Goal: Transaction & Acquisition: Purchase product/service

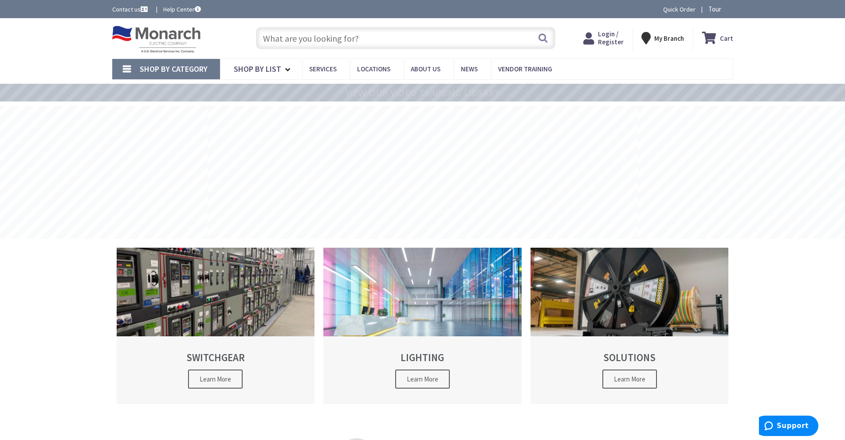
click at [305, 39] on input "text" at bounding box center [405, 38] width 299 height 22
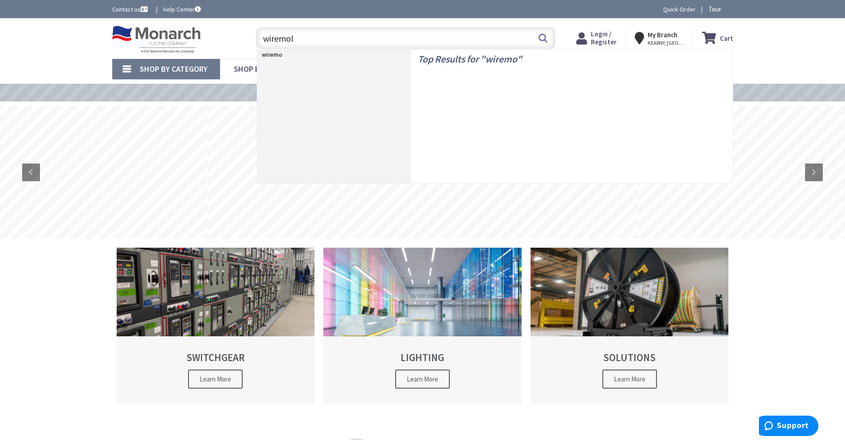
type input "wiremold"
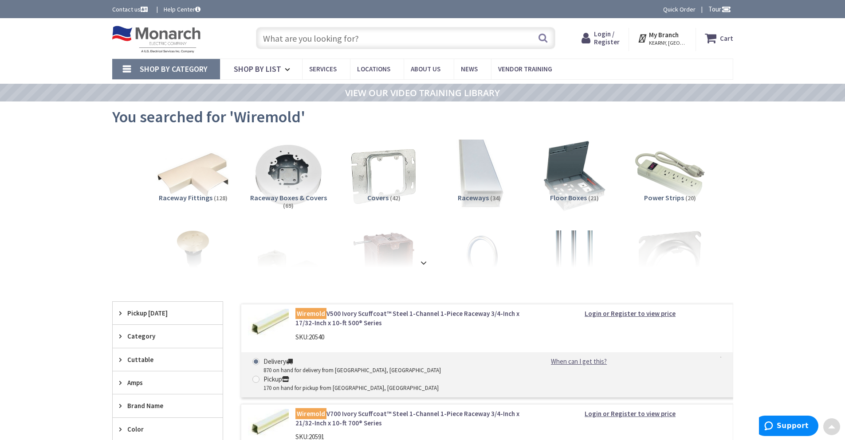
drag, startPoint x: 73, startPoint y: 138, endPoint x: 69, endPoint y: 32, distance: 106.1
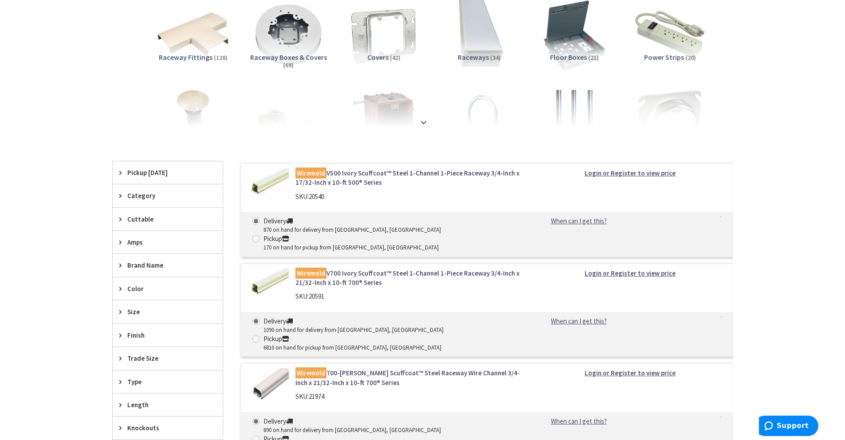
scroll to position [177, 0]
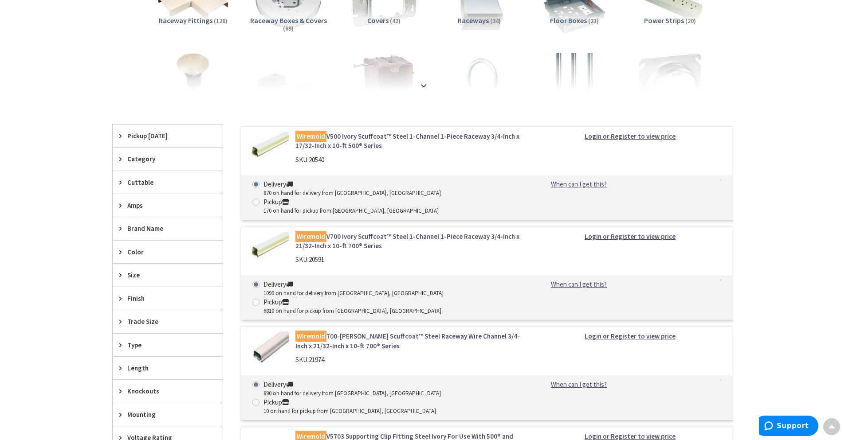
click at [419, 232] on link "Wiremold V700 Ivory Scuffcoat™ Steel 1-Channel 1-Piece Raceway 3/4-Inch x 21/32…" at bounding box center [408, 241] width 226 height 19
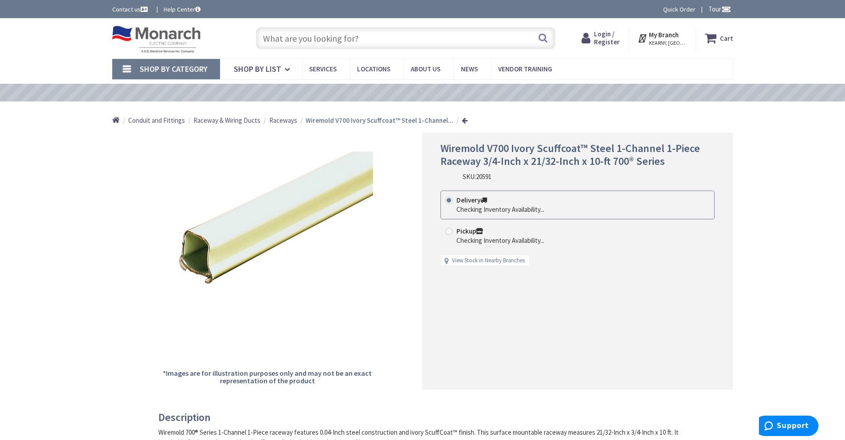
click at [620, 32] on span "Login / Register" at bounding box center [607, 38] width 26 height 16
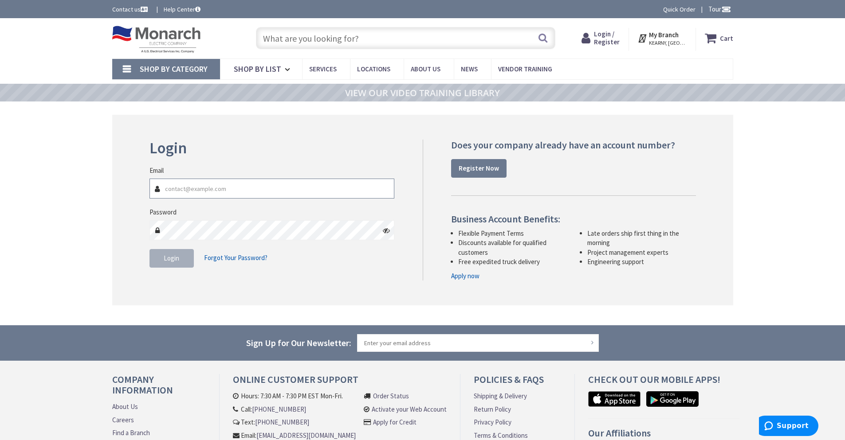
type input "stevef@spinellacontracting.com"
click at [168, 259] on span "Login" at bounding box center [172, 258] width 16 height 8
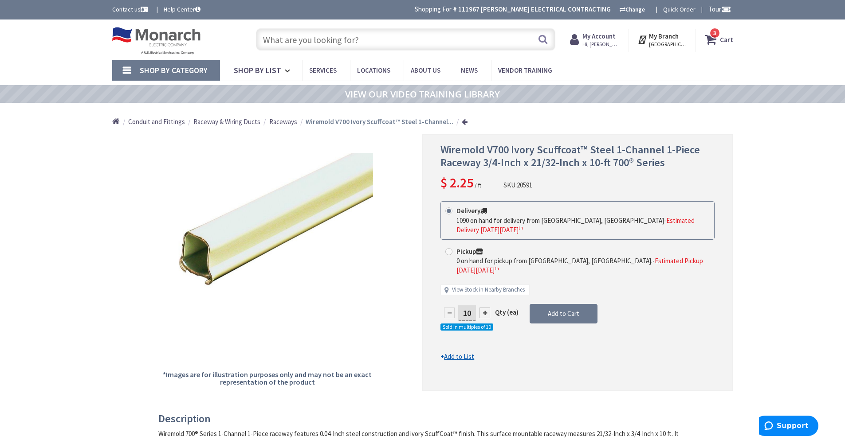
drag, startPoint x: 471, startPoint y: 314, endPoint x: 459, endPoint y: 314, distance: 11.5
click at [459, 314] on input "10" at bounding box center [467, 314] width 18 height 16
click at [563, 318] on form "This product is Discontinued Delivery 1090 on hand for delivery from Cranbury, …" at bounding box center [577, 281] width 274 height 161
click at [717, 40] on icon at bounding box center [712, 39] width 15 height 16
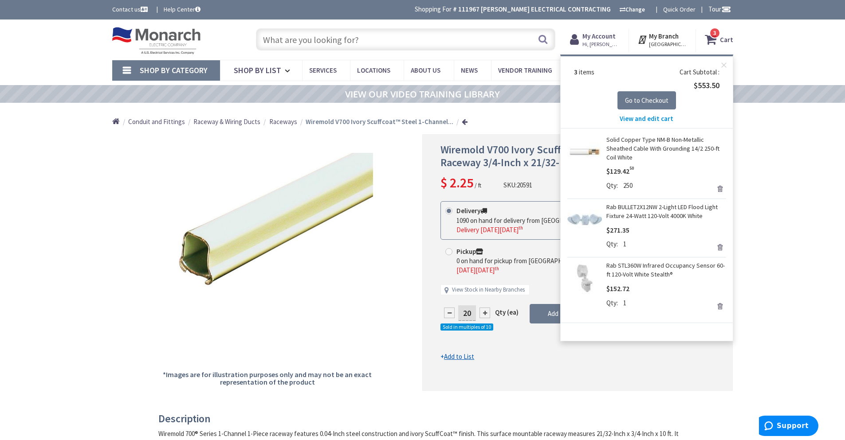
click at [718, 247] on link "Remove" at bounding box center [720, 247] width 12 height 12
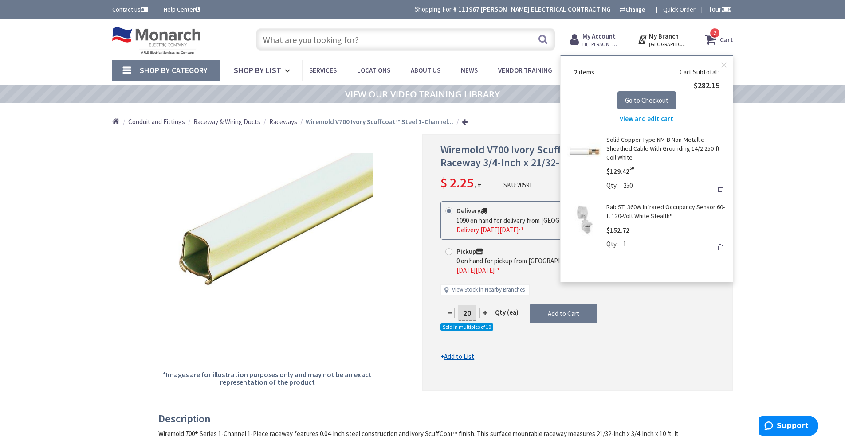
click at [720, 246] on link "Remove" at bounding box center [720, 247] width 12 height 12
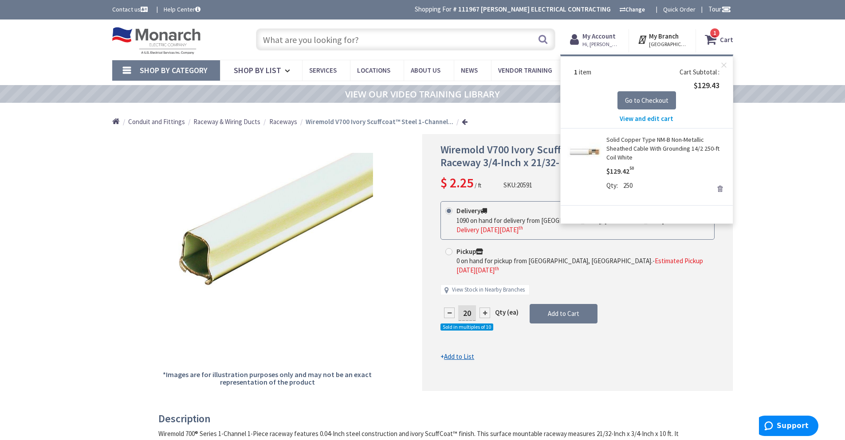
click at [719, 189] on link "Remove" at bounding box center [720, 189] width 12 height 12
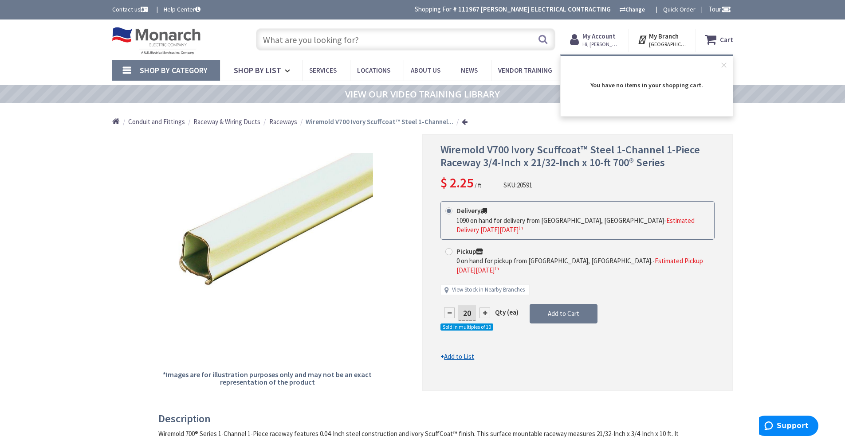
click at [468, 316] on input "20" at bounding box center [467, 314] width 18 height 16
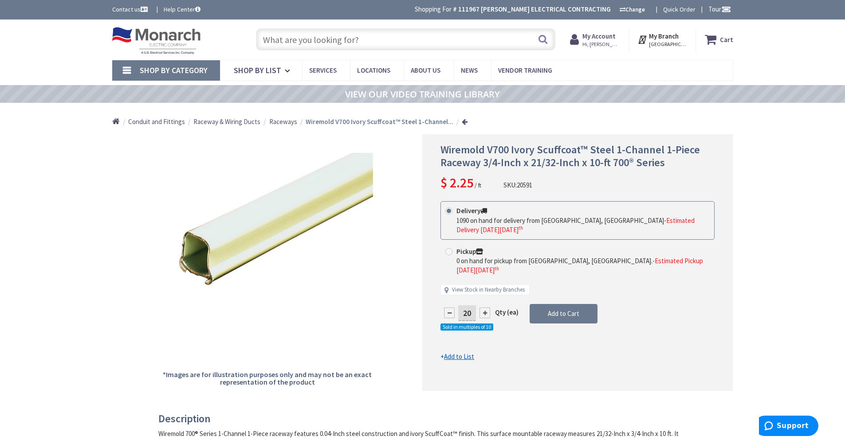
drag, startPoint x: 473, startPoint y: 313, endPoint x: 454, endPoint y: 311, distance: 18.7
click at [454, 311] on div "20" at bounding box center [466, 313] width 53 height 18
type input "10"
click at [571, 310] on form "This product is Discontinued Delivery 1090 on hand for delivery from Cranbury, …" at bounding box center [577, 281] width 274 height 161
click at [563, 315] on span "Add to Cart" at bounding box center [563, 314] width 31 height 8
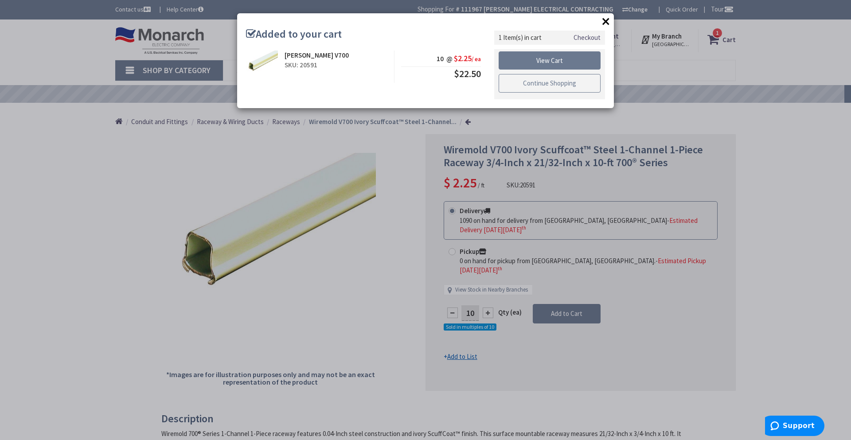
click at [545, 84] on link "Continue Shopping" at bounding box center [550, 83] width 102 height 19
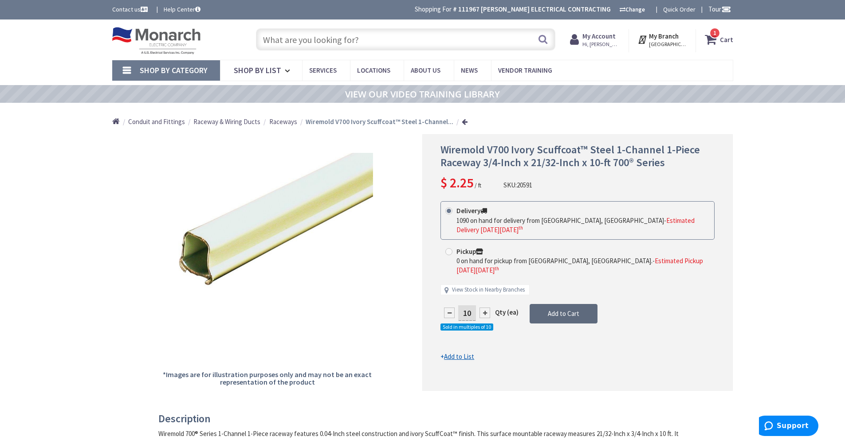
click at [553, 312] on span "Add to Cart" at bounding box center [563, 314] width 31 height 8
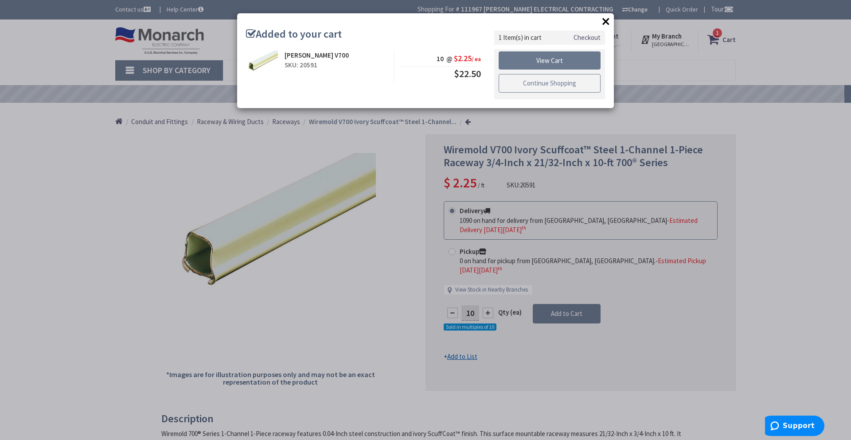
click at [554, 86] on link "Continue Shopping" at bounding box center [550, 83] width 102 height 19
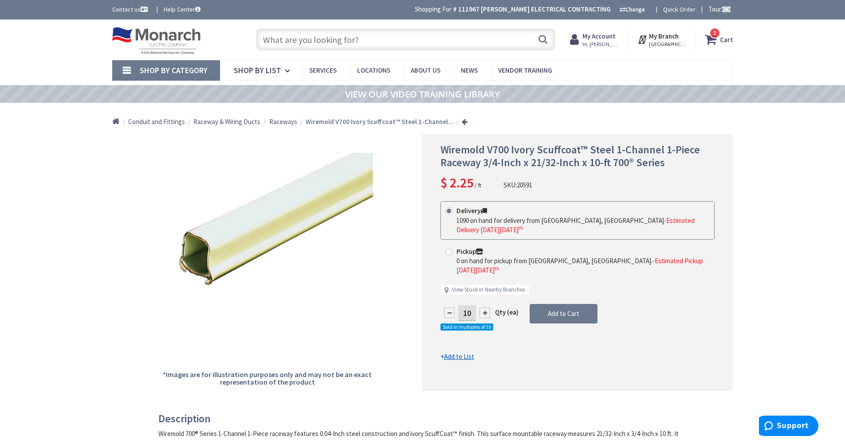
click at [429, 42] on input "text" at bounding box center [405, 39] width 299 height 22
paste input "V5703"
type input "V5703"
click at [539, 38] on button "Search" at bounding box center [543, 39] width 12 height 20
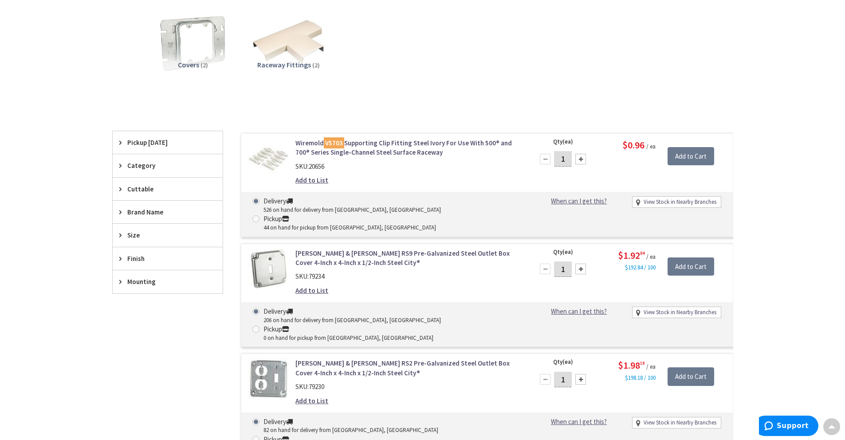
click at [375, 142] on link "Wiremold V5703 Supporting Clip Fitting Steel Ivory For Use With 500® and 700® S…" at bounding box center [408, 147] width 226 height 19
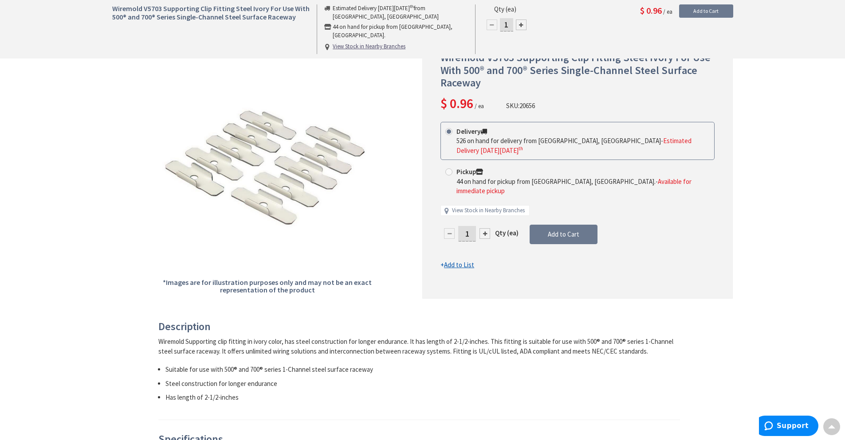
scroll to position [89, 0]
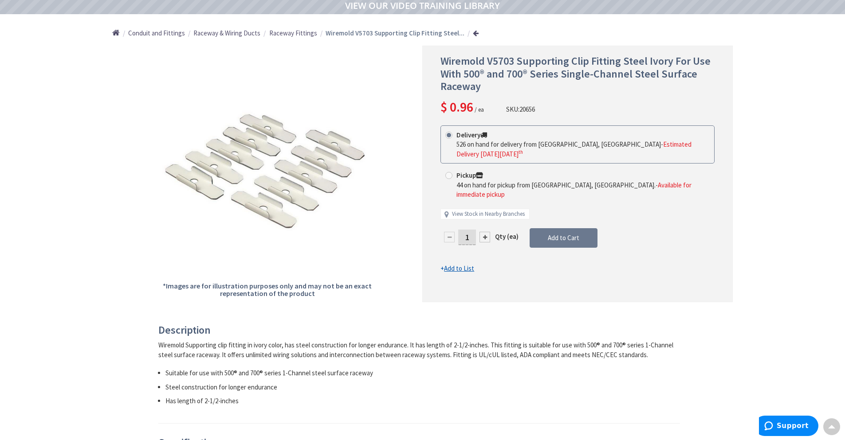
drag, startPoint x: 476, startPoint y: 229, endPoint x: 459, endPoint y: 228, distance: 16.4
click at [459, 230] on input "1" at bounding box center [467, 238] width 18 height 16
type input "10"
click at [544, 224] on form "This product is Discontinued Delivery 526 on hand for delivery from Cranbury, N…" at bounding box center [577, 200] width 274 height 148
